Goal: Transaction & Acquisition: Subscribe to service/newsletter

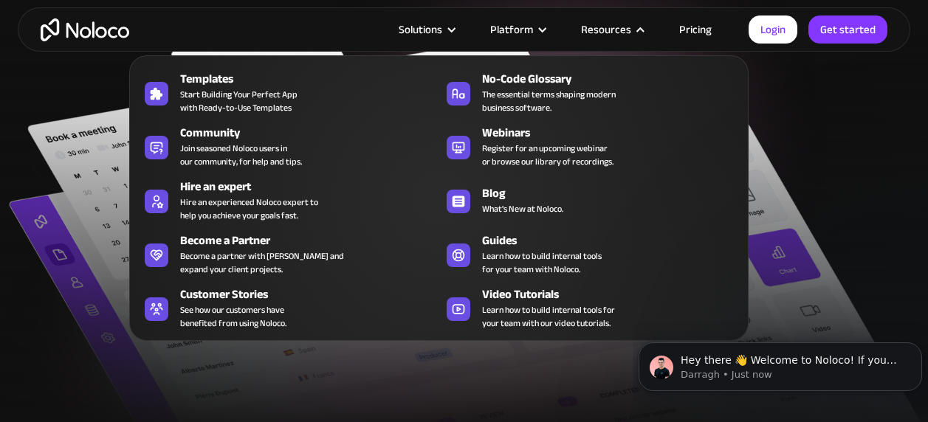
scroll to position [591, 0]
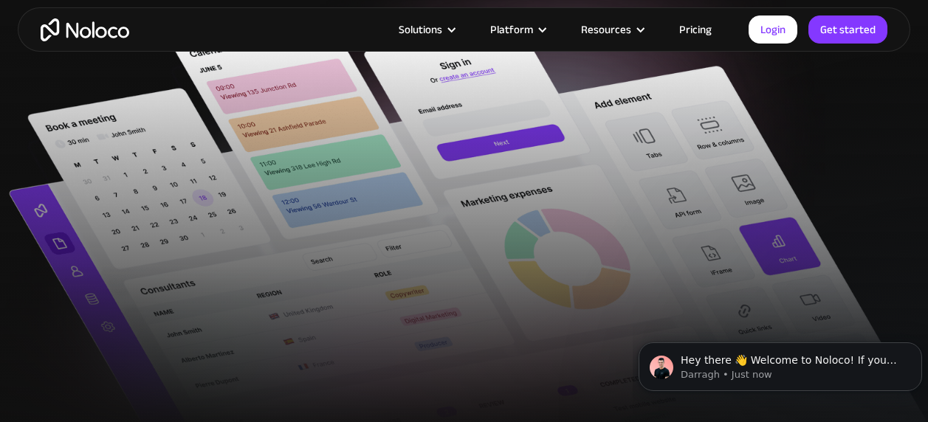
click at [716, 33] on link "Pricing" at bounding box center [695, 29] width 69 height 19
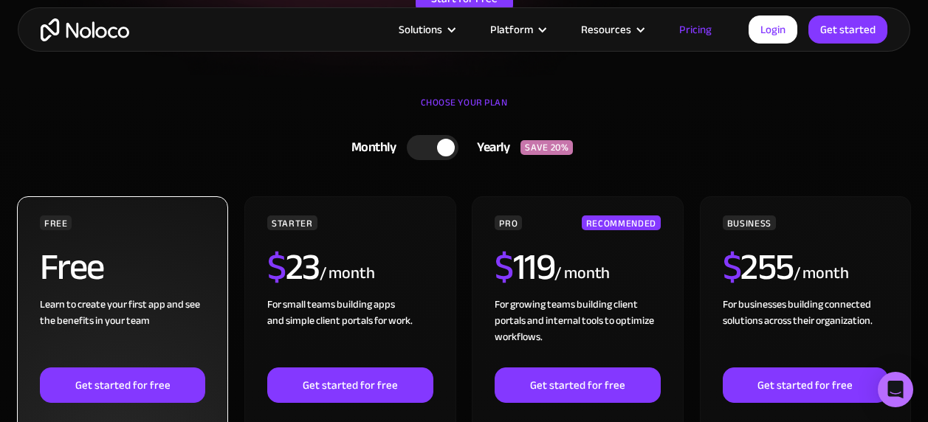
click at [140, 405] on div "Free includes" at bounding box center [122, 427] width 165 height 48
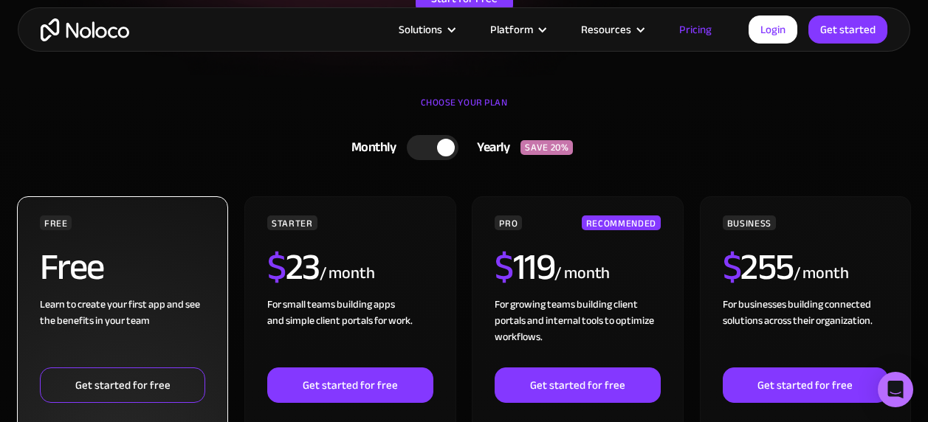
click at [140, 386] on link "Get started for free" at bounding box center [122, 385] width 165 height 35
